Goal: Find specific page/section: Find specific page/section

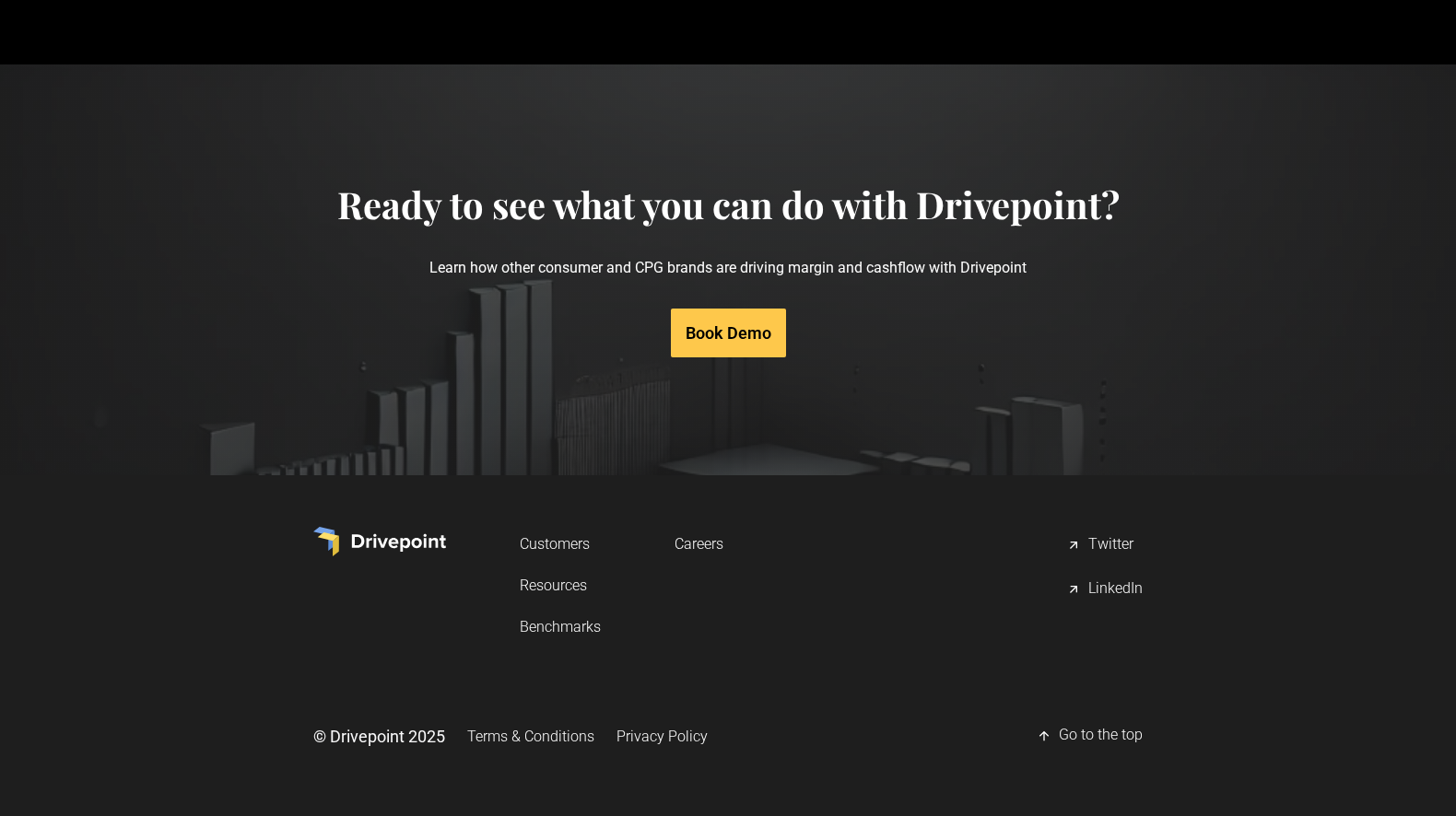
scroll to position [9177, 0]
click at [693, 541] on link "Careers" at bounding box center [698, 544] width 49 height 34
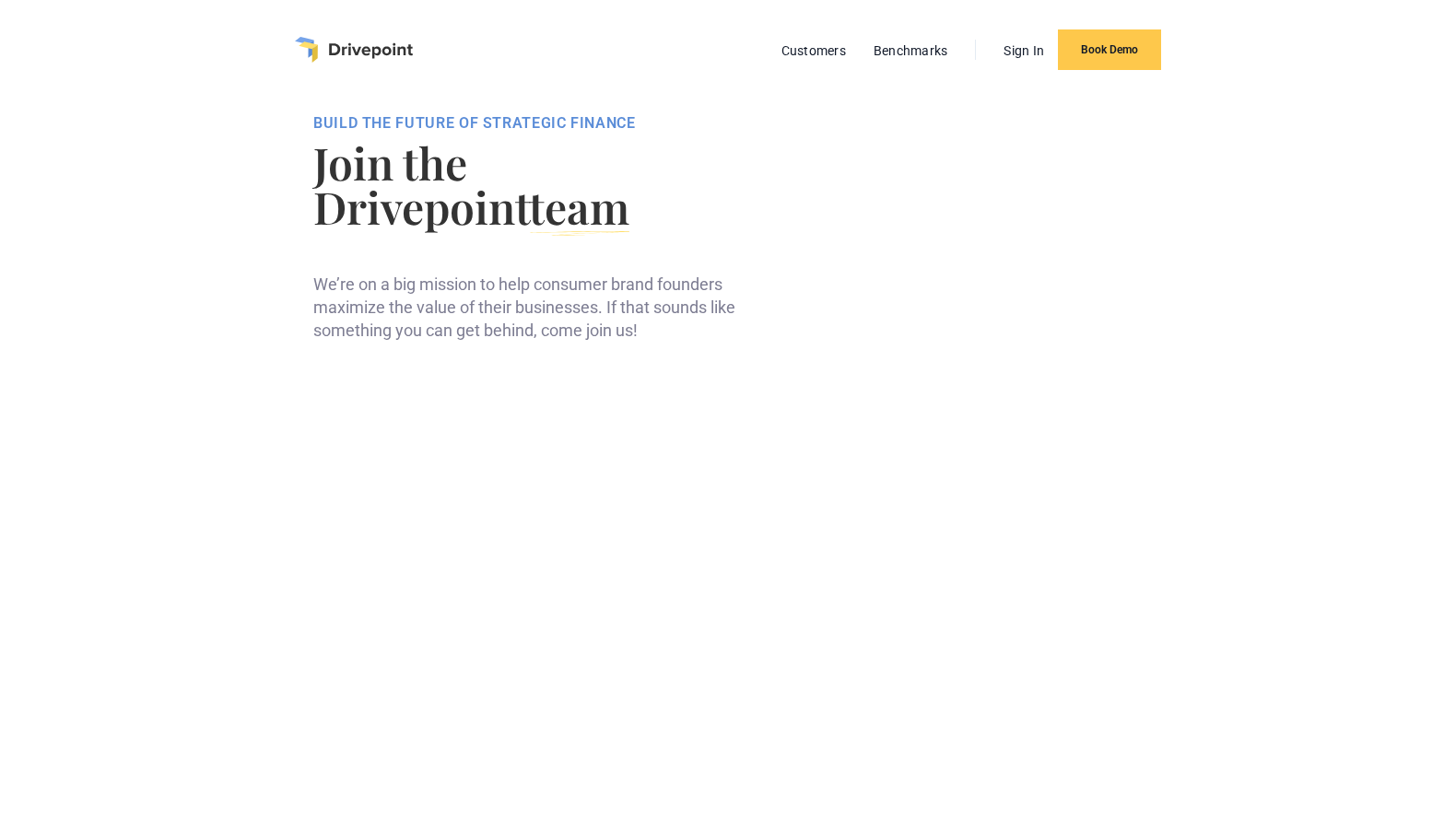
click at [331, 52] on img "home" at bounding box center [353, 50] width 118 height 26
